Goal: Task Accomplishment & Management: Manage account settings

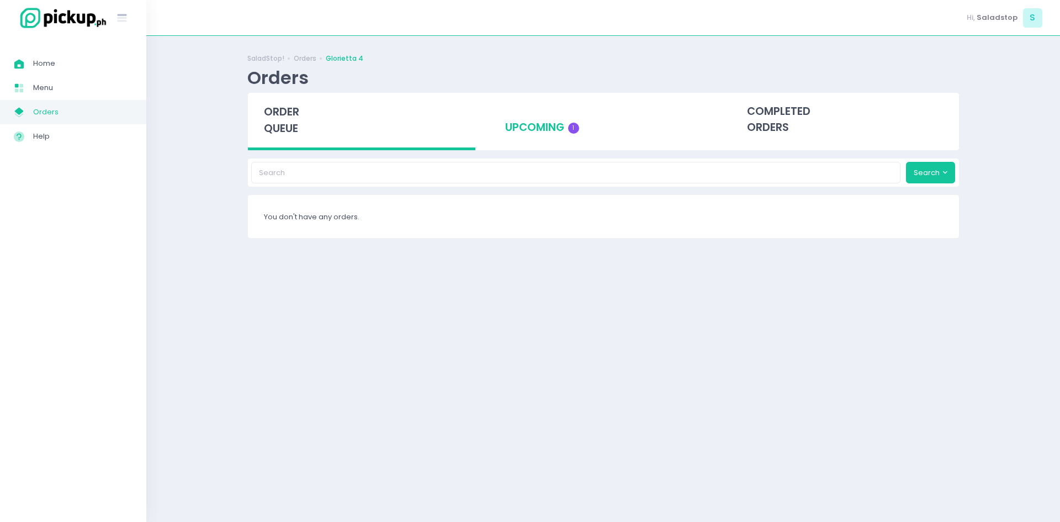
click at [559, 137] on div "upcoming 1" at bounding box center [603, 120] width 228 height 54
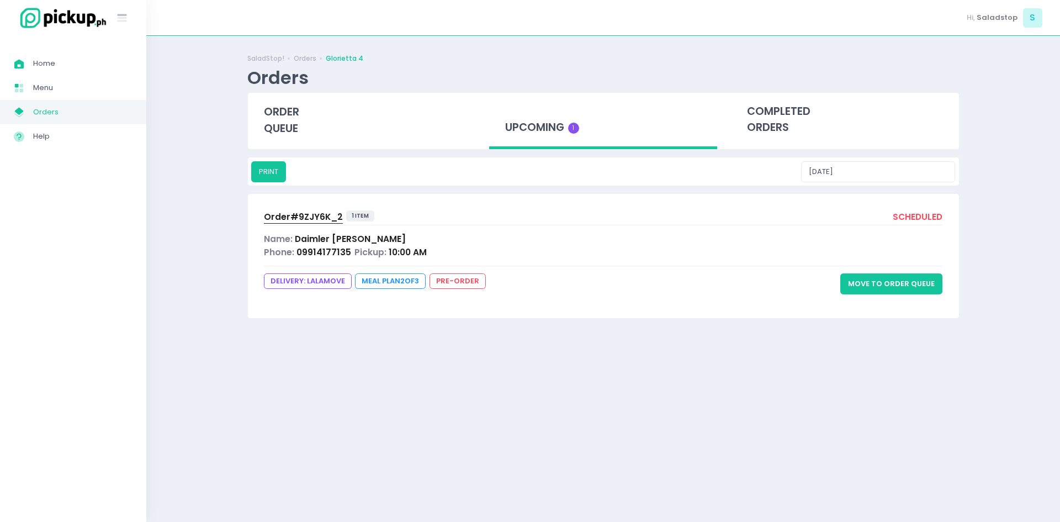
click at [434, 261] on div "Order# 9ZJY6K_2 1 item scheduled Name: Daimler [PERSON_NAME] Phone: 09914177135…" at bounding box center [603, 256] width 711 height 124
drag, startPoint x: 777, startPoint y: 260, endPoint x: 826, endPoint y: 272, distance: 50.1
click at [780, 259] on div "Order# 9ZJY6K_2 1 item scheduled Name: Daimler [PERSON_NAME] Phone: 09914177135…" at bounding box center [603, 256] width 711 height 124
click at [903, 288] on button "Move to Order Queue" at bounding box center [891, 283] width 102 height 21
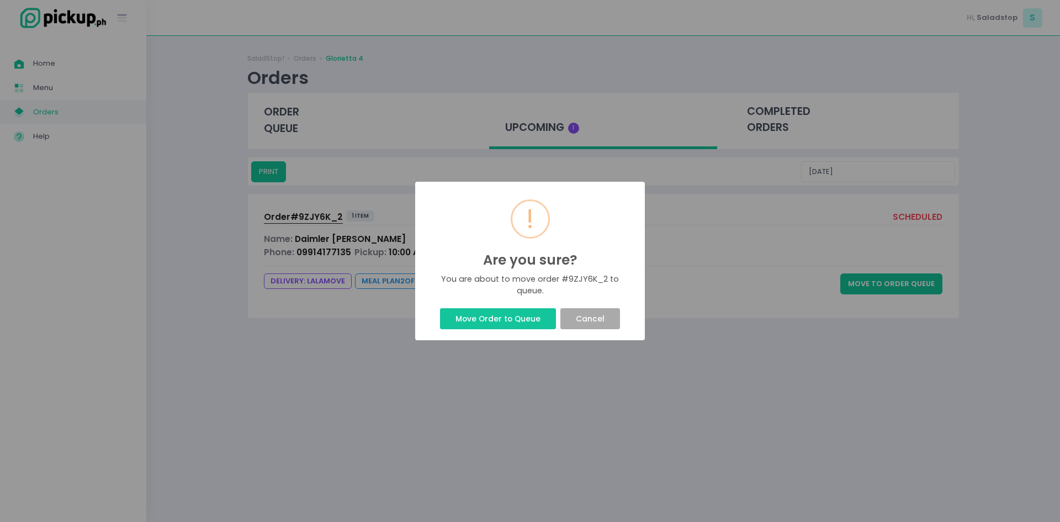
drag, startPoint x: 480, startPoint y: 310, endPoint x: 463, endPoint y: 280, distance: 34.7
click at [480, 309] on button "Move Order to Queue" at bounding box center [497, 318] width 115 height 21
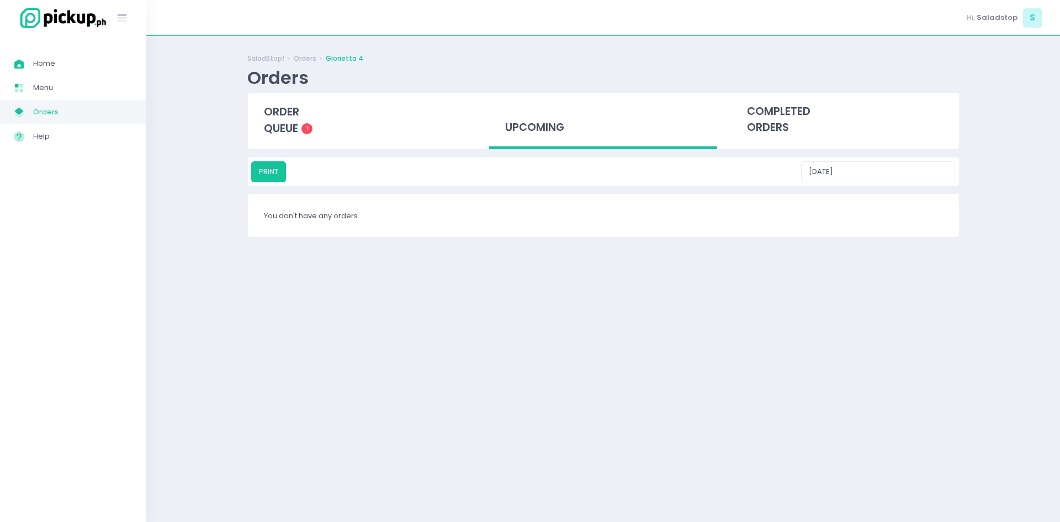
drag, startPoint x: 534, startPoint y: 313, endPoint x: 400, endPoint y: 245, distance: 149.7
click at [528, 311] on div "Success! × Order successfully moved to queue Ok Cancel" at bounding box center [530, 261] width 1060 height 522
click at [274, 126] on span "order queue" at bounding box center [281, 119] width 35 height 31
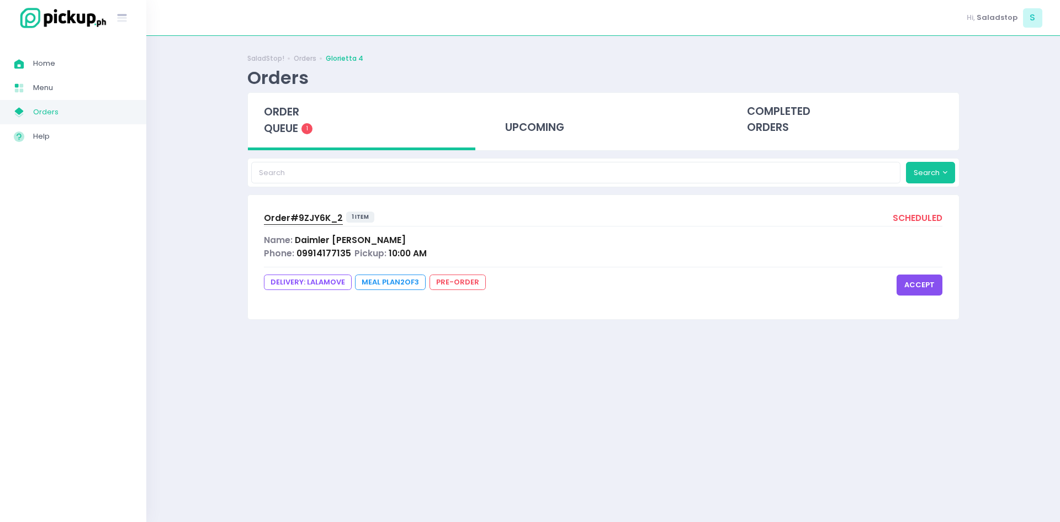
click at [572, 245] on div "Name: [PERSON_NAME] [PERSON_NAME]" at bounding box center [603, 240] width 679 height 13
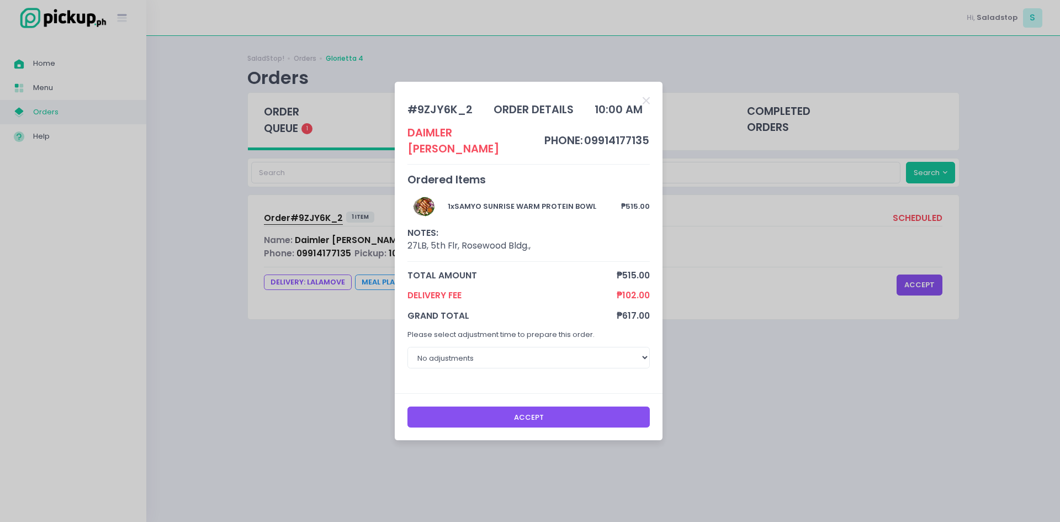
click at [475, 406] on button "Accept" at bounding box center [529, 416] width 243 height 21
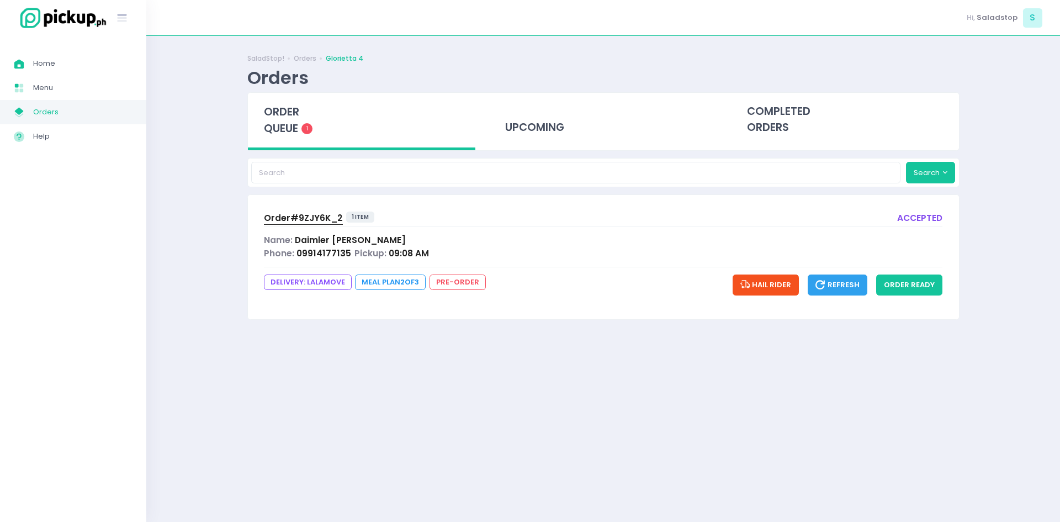
click at [520, 292] on button "Ok" at bounding box center [530, 287] width 20 height 10
click at [890, 282] on button "order ready" at bounding box center [909, 284] width 66 height 21
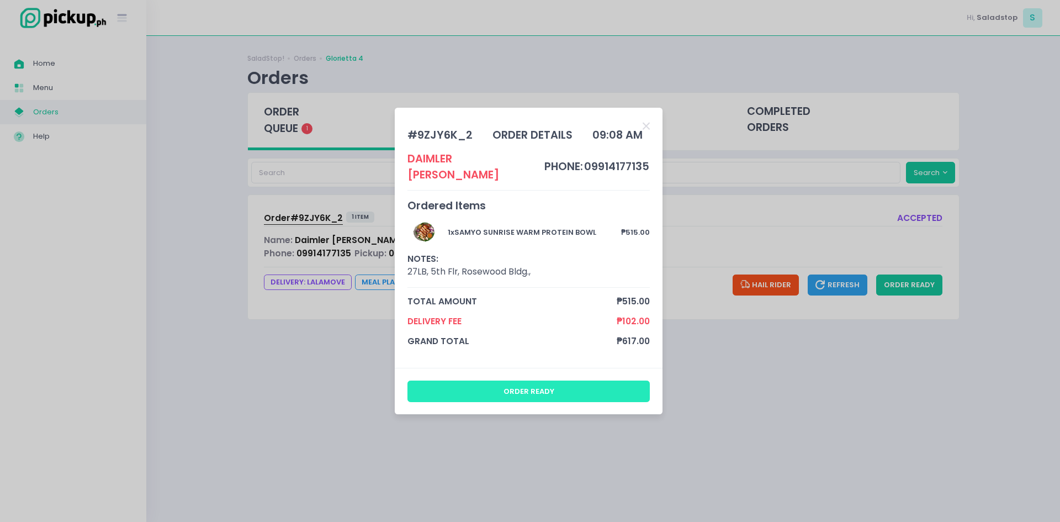
click at [464, 380] on button "order ready" at bounding box center [529, 390] width 243 height 21
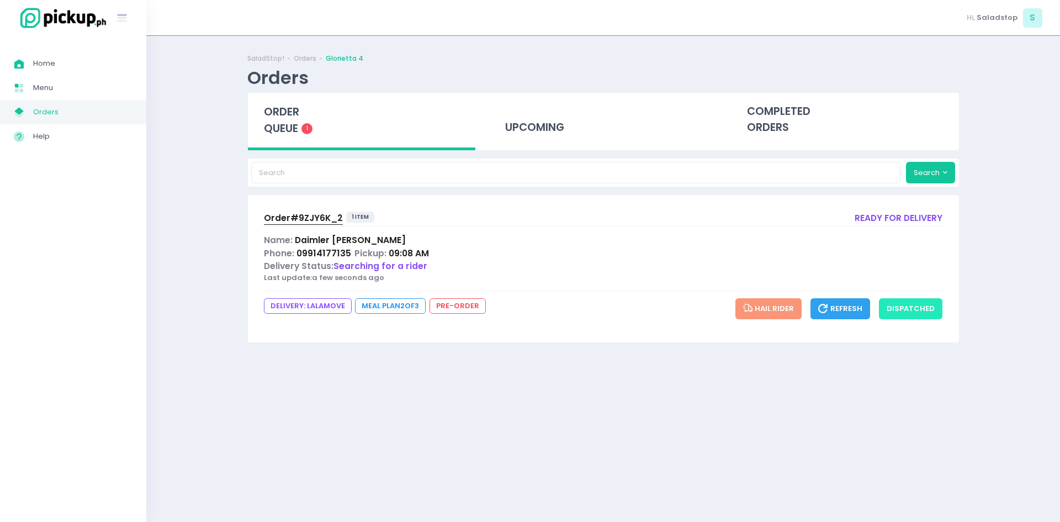
click at [907, 305] on button "dispatched" at bounding box center [911, 308] width 64 height 21
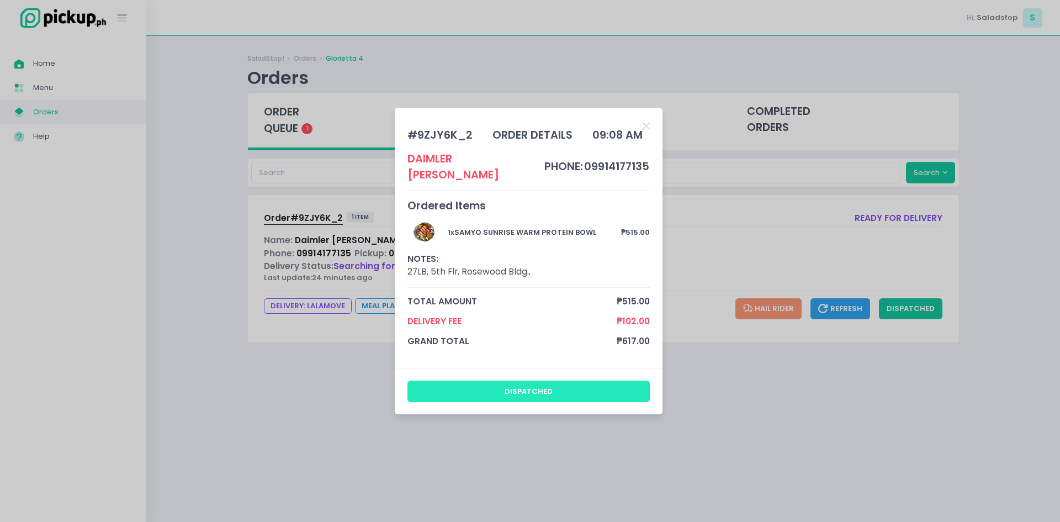
click at [597, 392] on button "dispatched" at bounding box center [529, 390] width 243 height 21
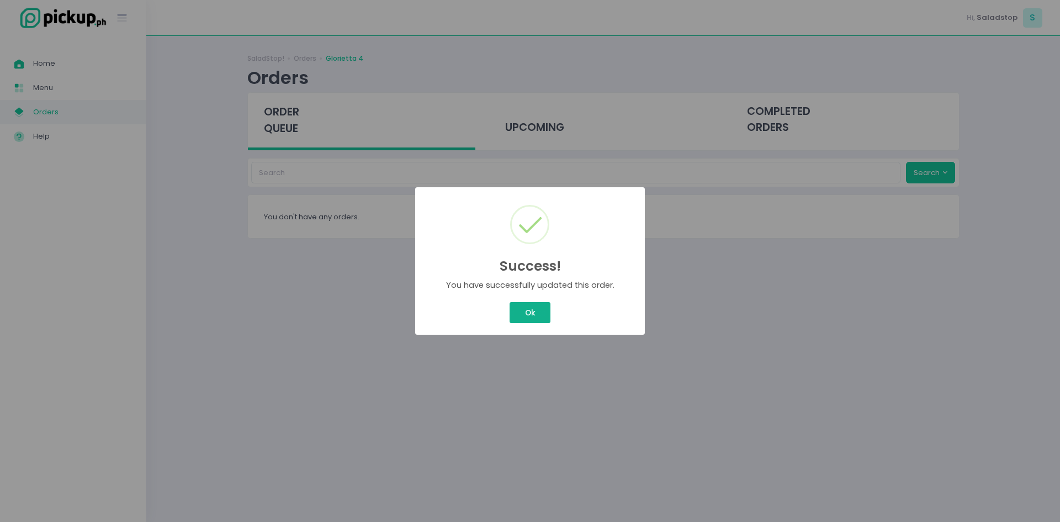
click at [538, 311] on button "Ok" at bounding box center [530, 312] width 41 height 21
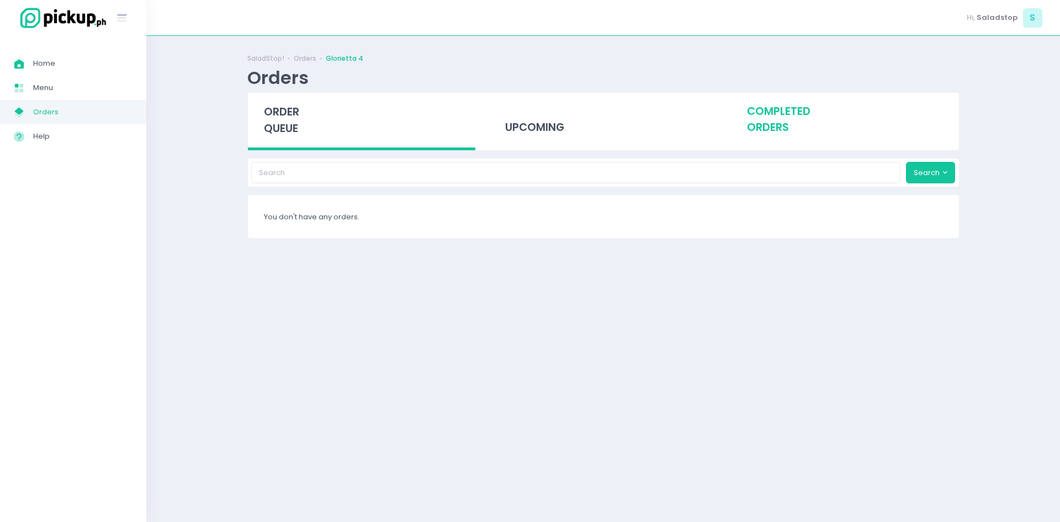
click at [795, 114] on div "completed orders" at bounding box center [845, 120] width 228 height 54
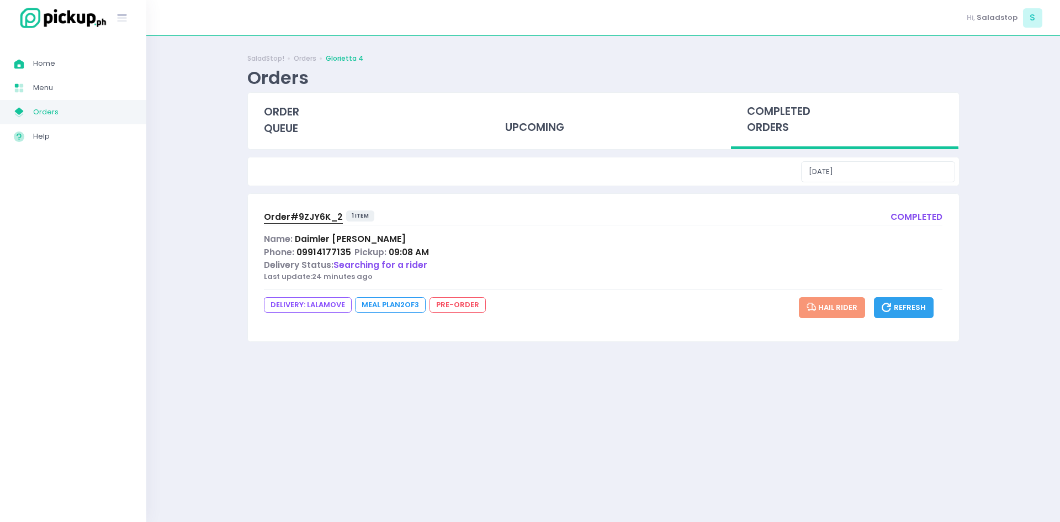
click at [392, 266] on span "Searching for a rider" at bounding box center [381, 265] width 94 height 12
click at [493, 251] on div "Phone: 09914177135 Pickup: 09:08 AM" at bounding box center [603, 252] width 679 height 13
click at [625, 267] on div "Delivery Status: Searching for a rider" at bounding box center [603, 264] width 679 height 13
click at [680, 288] on div "Order# 9ZJY6K_2 1 item completed Name: Daimler [PERSON_NAME] Phone: 09914177135…" at bounding box center [603, 267] width 711 height 147
drag, startPoint x: 688, startPoint y: 293, endPoint x: 728, endPoint y: 290, distance: 40.4
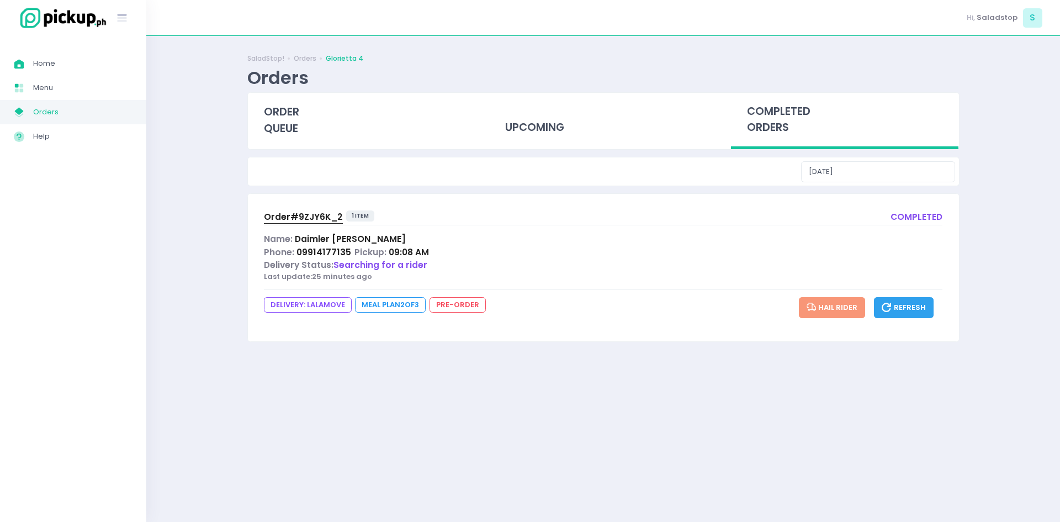
click at [706, 293] on div "Order# 9ZJY6K_2 1 item completed Name: Daimler [PERSON_NAME] Phone: 09914177135…" at bounding box center [603, 267] width 711 height 147
click at [813, 294] on div "Order# 9ZJY6K_2 1 item completed Name: Daimler [PERSON_NAME] Phone: 09914177135…" at bounding box center [603, 267] width 711 height 147
click at [907, 299] on button "Refresh" at bounding box center [904, 307] width 60 height 21
click at [869, 249] on div "Phone: 09914177135 Pickup: 09:08 AM" at bounding box center [603, 252] width 679 height 13
drag, startPoint x: 809, startPoint y: 245, endPoint x: 689, endPoint y: 257, distance: 121.0
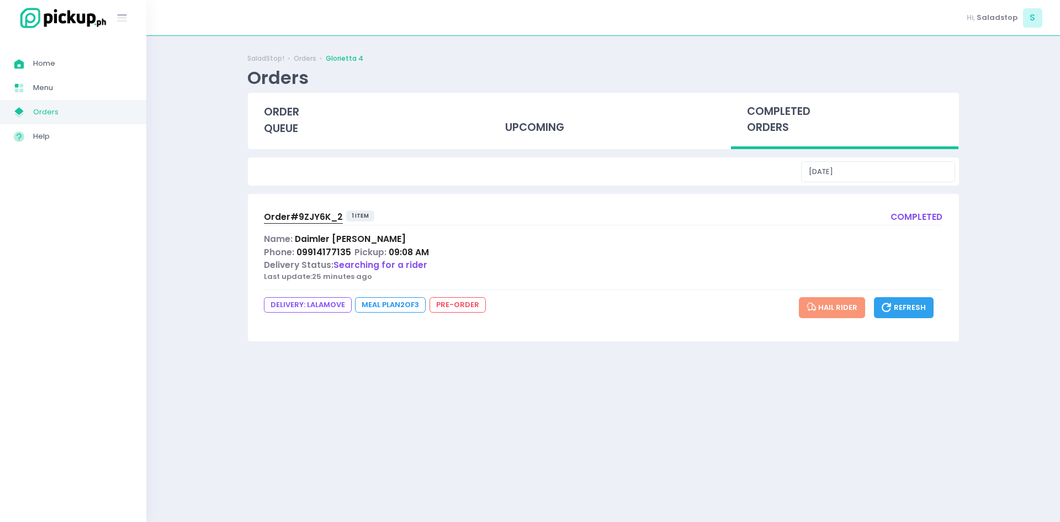
click at [767, 247] on div "Phone: 09914177135 Pickup: 09:08 AM" at bounding box center [603, 252] width 679 height 13
drag, startPoint x: 689, startPoint y: 257, endPoint x: 622, endPoint y: 263, distance: 67.0
click at [622, 263] on div "Name: [PERSON_NAME] Phone: 09914177135 Pickup: 09:08 AM Delivery Status: Search…" at bounding box center [603, 257] width 679 height 50
click at [437, 276] on div "Name: [PERSON_NAME] Phone: 09914177135 Pickup: 09:08 AM Delivery Status: Search…" at bounding box center [603, 257] width 679 height 50
click at [324, 220] on span "Order# 9ZJY6K_2" at bounding box center [303, 217] width 79 height 12
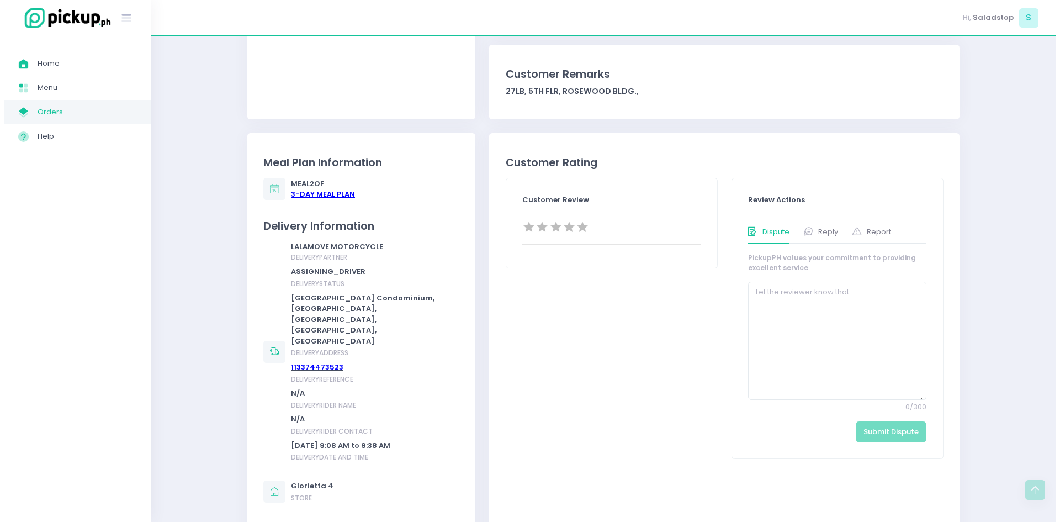
scroll to position [497, 0]
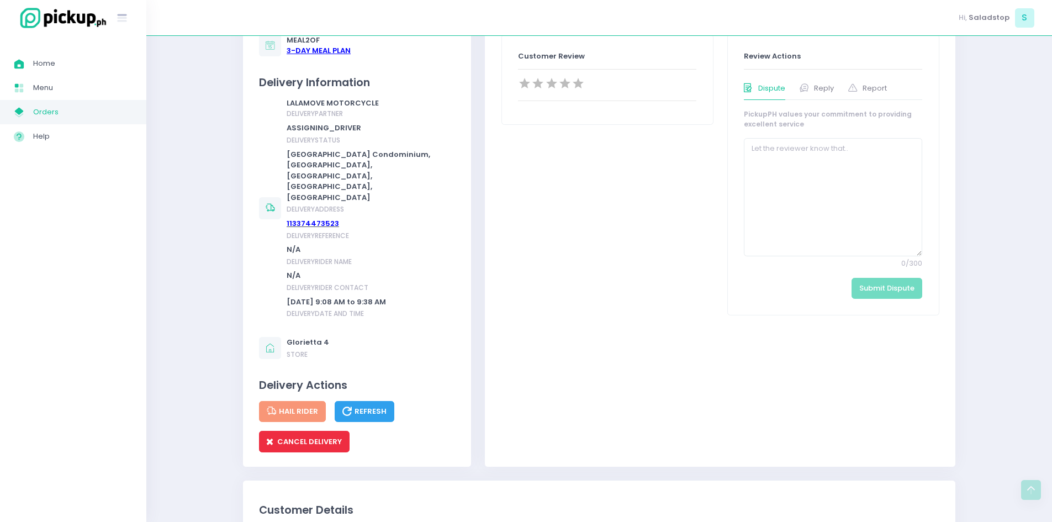
click at [286, 436] on span "CANCEL DELIVERY" at bounding box center [304, 441] width 75 height 10
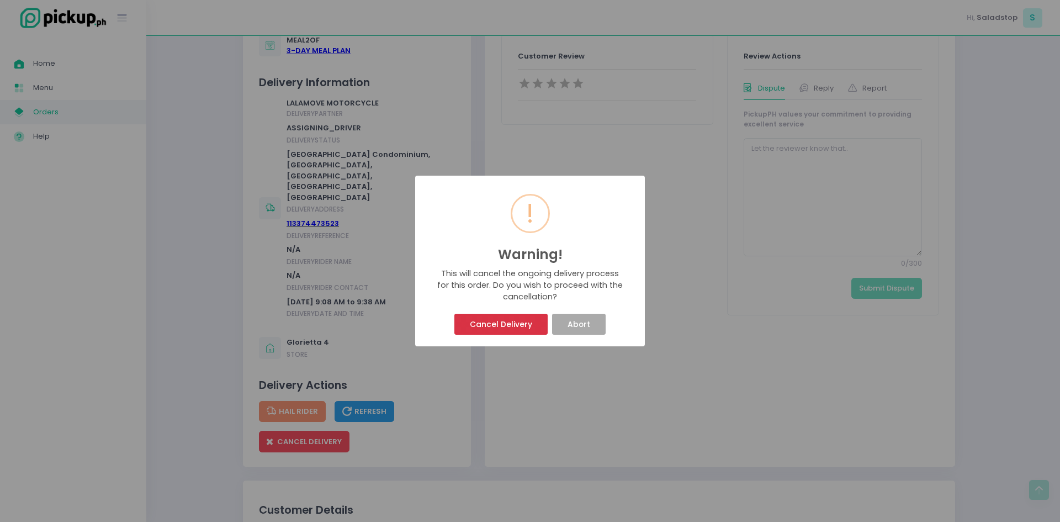
click at [485, 323] on button "Cancel Delivery" at bounding box center [500, 324] width 93 height 21
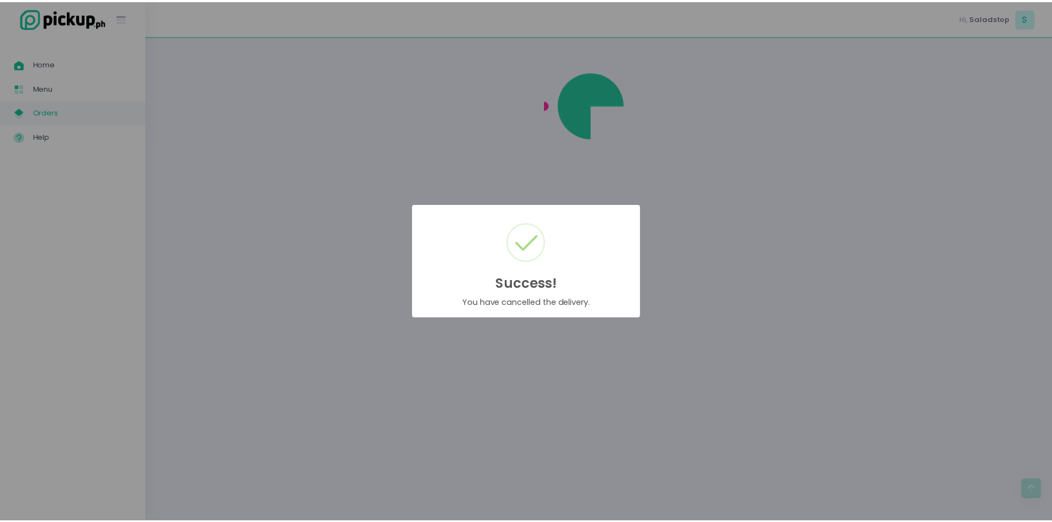
scroll to position [0, 0]
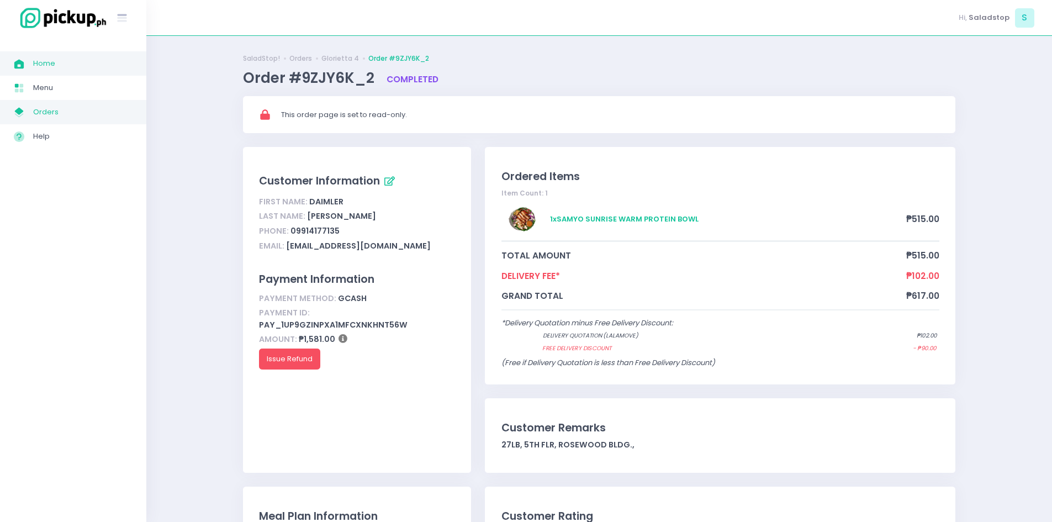
click at [44, 67] on span "Home" at bounding box center [82, 63] width 99 height 14
